Goal: Task Accomplishment & Management: Manage account settings

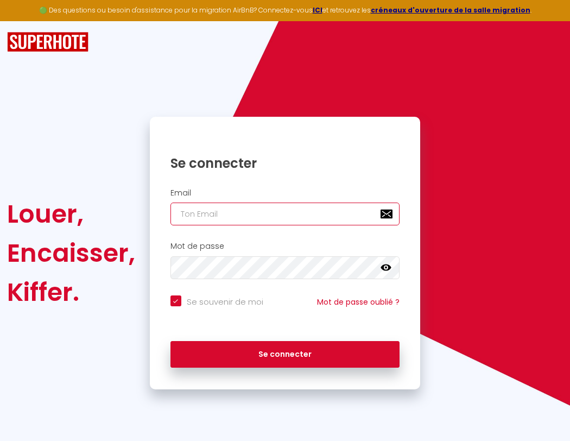
type input "s"
checkbox input "true"
type input "su"
checkbox input "true"
type input "sup"
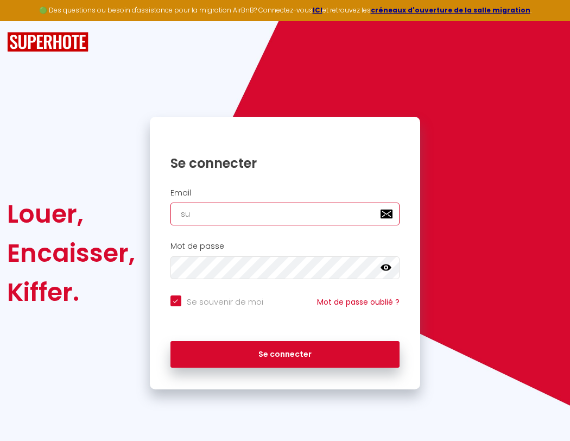
checkbox input "true"
type input "supe"
checkbox input "true"
type input "super"
checkbox input "true"
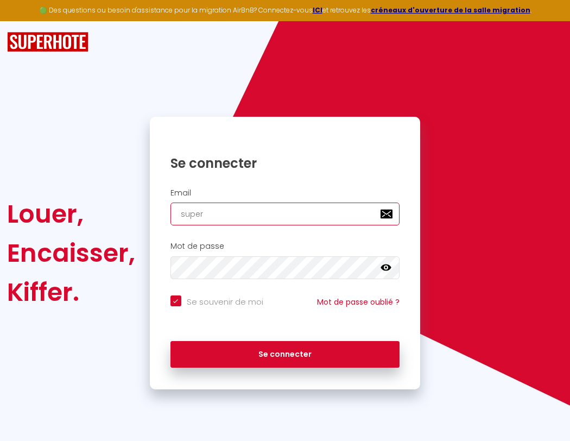
type input "superb"
checkbox input "true"
type input "superbo"
checkbox input "true"
type input "s"
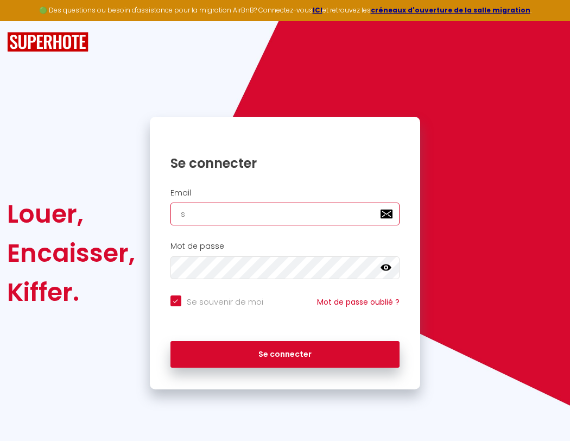
checkbox input "true"
type input "su"
checkbox input "true"
type input "sup"
checkbox input "true"
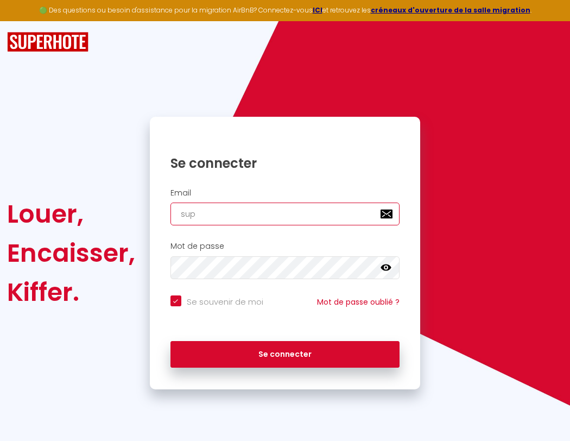
type input "supe"
checkbox input "true"
type input "super"
checkbox input "true"
type input "superbordeau"
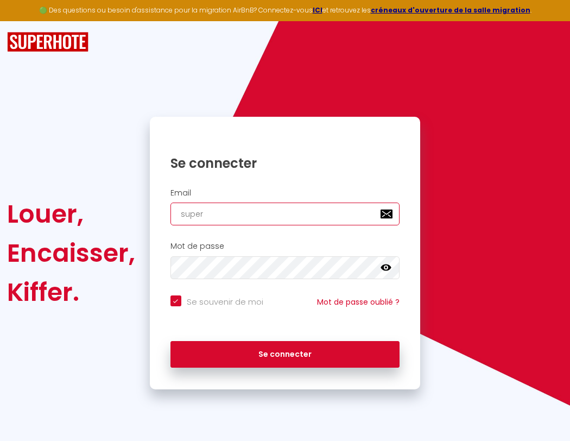
checkbox input "true"
type input "superb"
checkbox input "true"
type input "superbordeaux"
checkbox input "true"
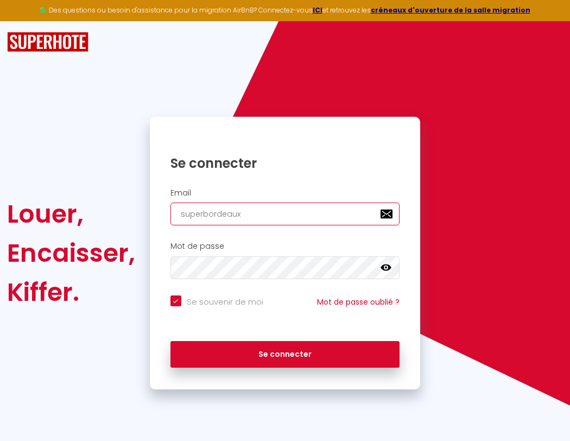
type input "superbo"
checkbox input "true"
type input "s"
checkbox input "true"
type input "superbordeaux@"
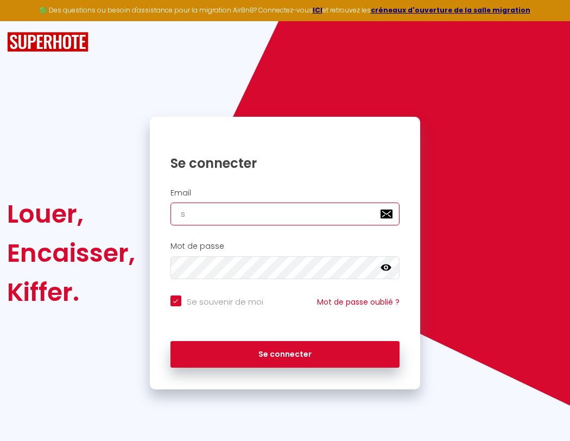
checkbox input "true"
type input "su"
checkbox input "true"
type input "superbordeaux@g"
checkbox input "true"
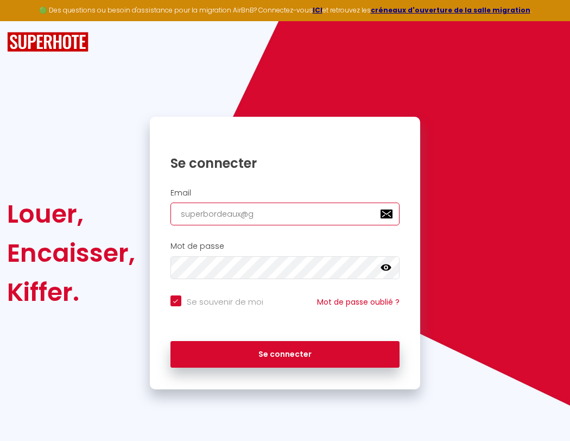
type input "sup"
checkbox input "true"
type input "superbordeaux@gm"
checkbox input "true"
type input "supe"
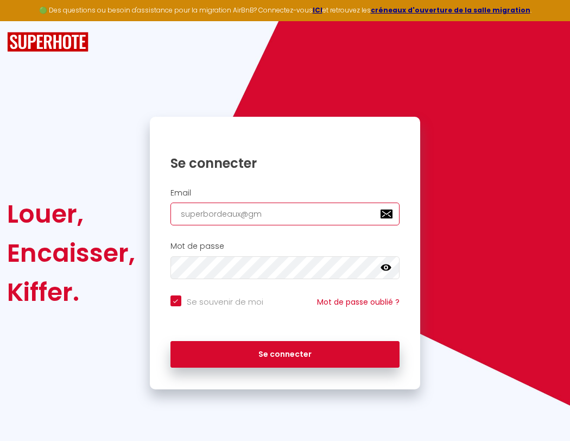
checkbox input "true"
type input "superbordeaux@gma"
checkbox input "true"
type input "super"
checkbox input "true"
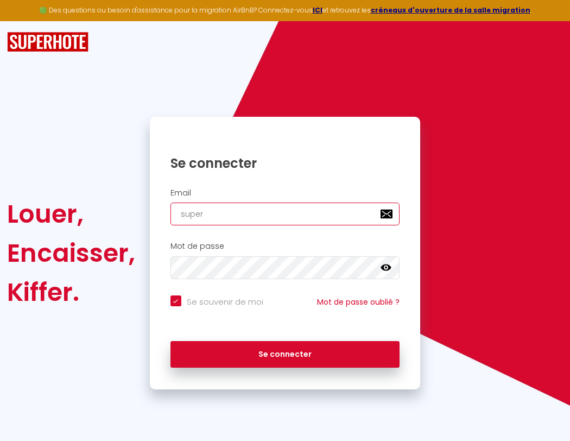
type input "superbordeaux@gmai"
checkbox input "true"
type input "superb"
checkbox input "true"
type input "[EMAIL_ADDRESS]"
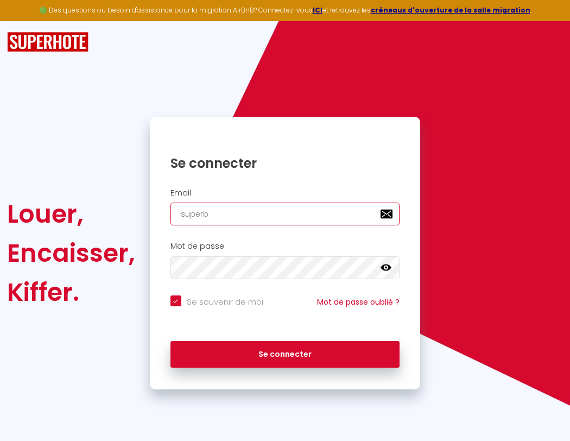
checkbox input "true"
